Goal: Task Accomplishment & Management: Use online tool/utility

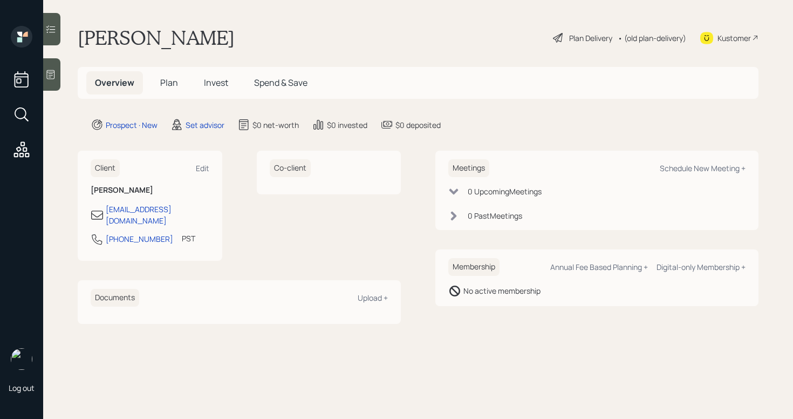
click at [45, 89] on div at bounding box center [51, 74] width 17 height 32
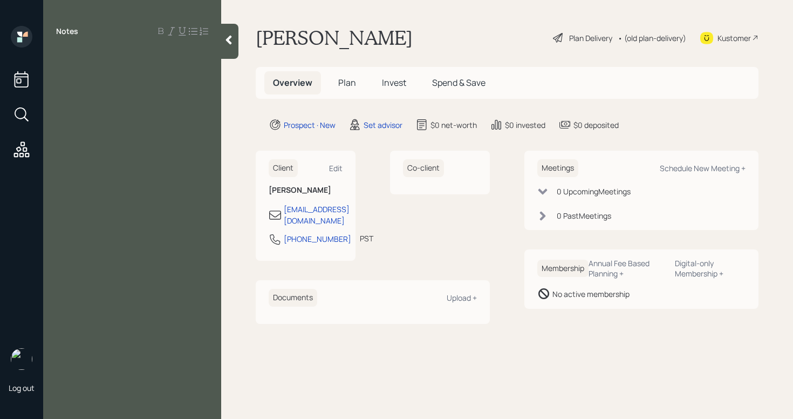
click at [65, 57] on div at bounding box center [132, 56] width 152 height 12
click at [56, 58] on div "401k IRA" at bounding box center [132, 62] width 178 height 24
click at [59, 57] on span "401k" at bounding box center [65, 56] width 18 height 12
click at [101, 122] on div "Notes 401k IRA" at bounding box center [132, 216] width 178 height 380
click at [59, 58] on span "401k" at bounding box center [65, 56] width 18 height 12
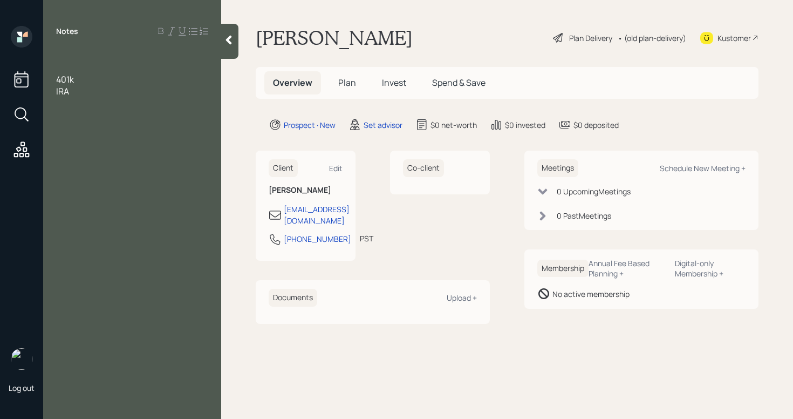
click at [65, 50] on div at bounding box center [132, 56] width 152 height 12
